Goal: Information Seeking & Learning: Learn about a topic

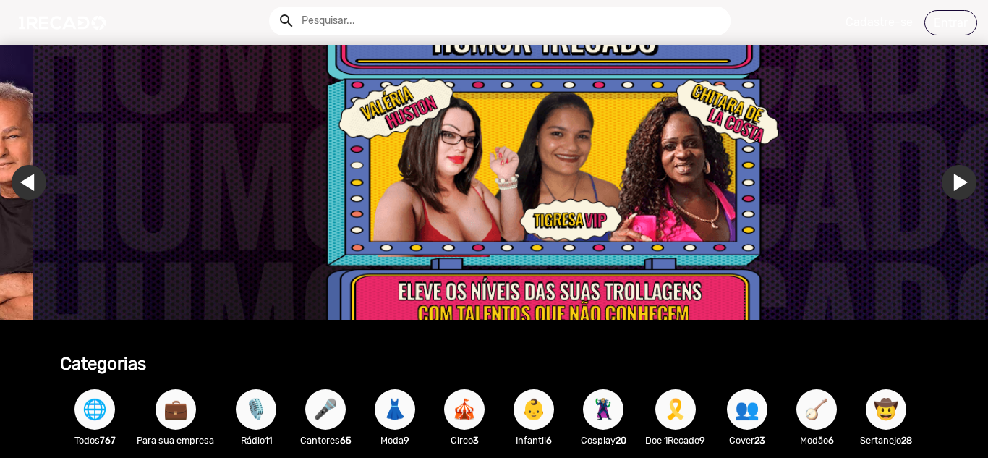
click at [466, 17] on input "text" at bounding box center [511, 21] width 440 height 29
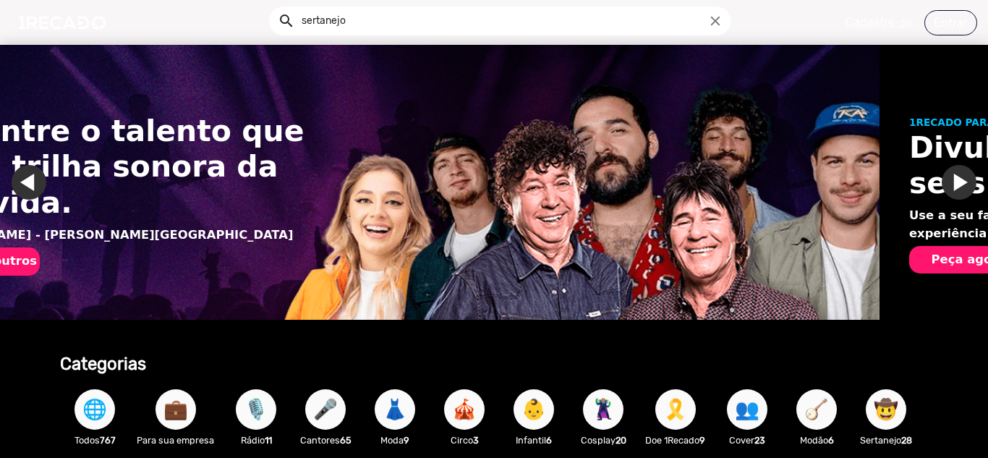
type input "sertanejo"
click at [273, 7] on button "search" at bounding box center [285, 19] width 25 height 25
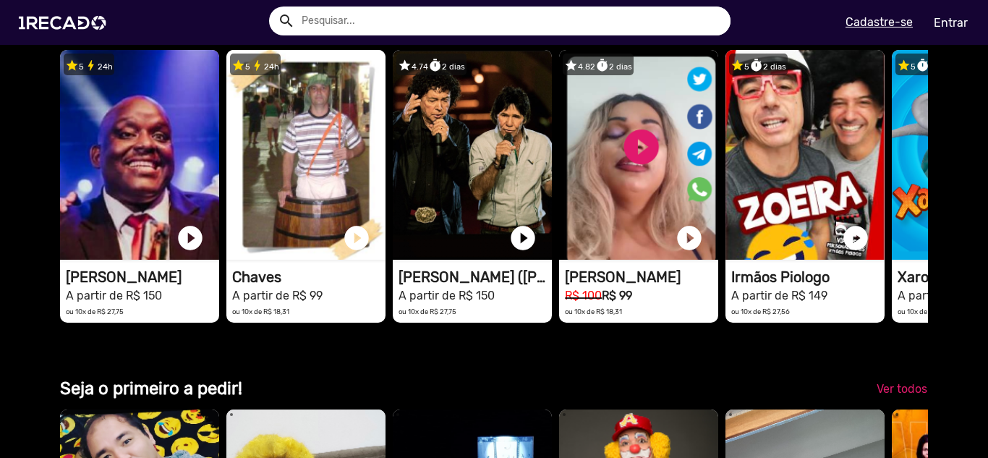
scroll to position [0, 1954]
